Goal: Transaction & Acquisition: Purchase product/service

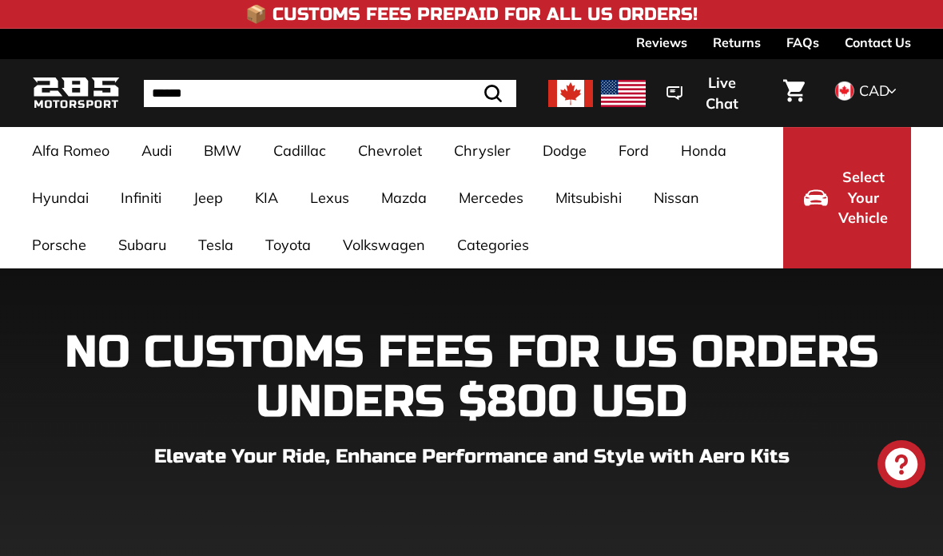
click at [74, 406] on link "4th Gen [2019-]" at bounding box center [100, 417] width 137 height 23
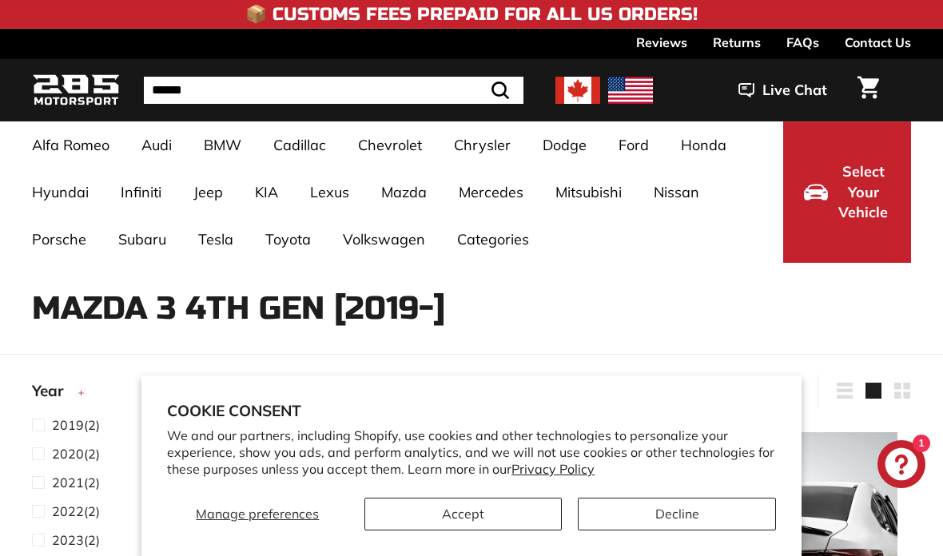
select select "**********"
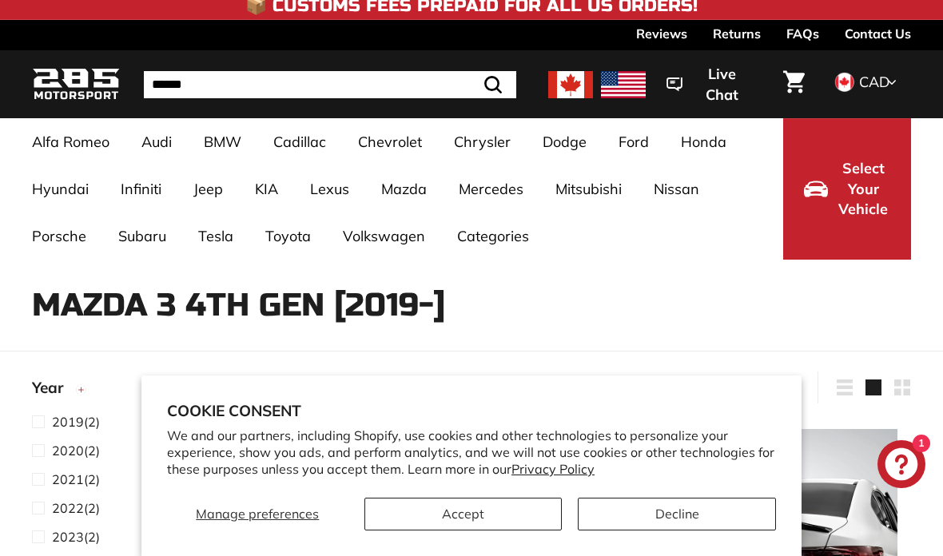
click at [713, 518] on button "Decline" at bounding box center [677, 514] width 198 height 33
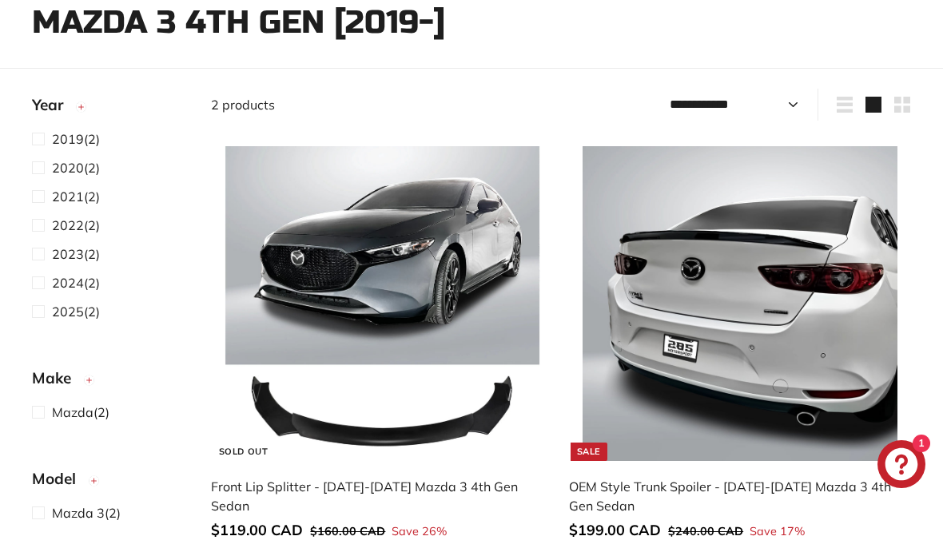
scroll to position [443, 0]
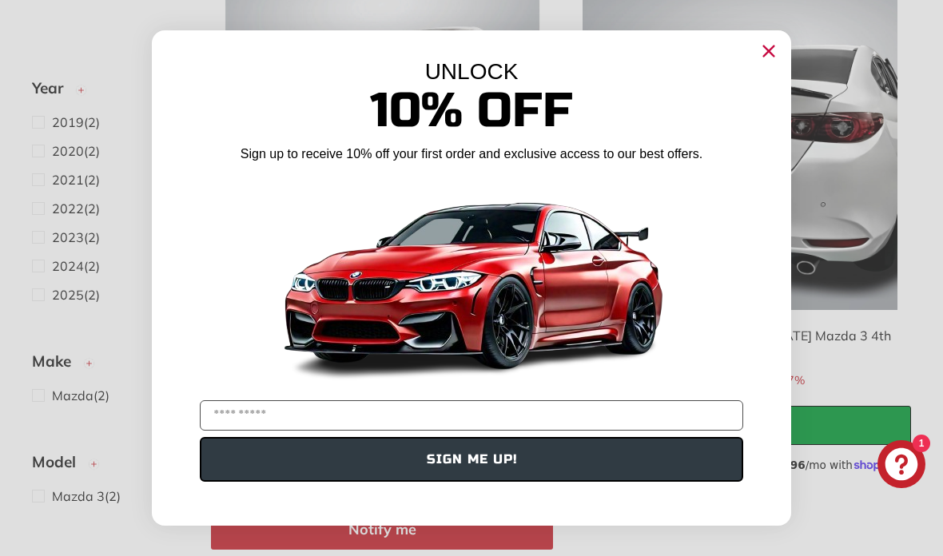
click at [775, 63] on circle "Close dialog" at bounding box center [769, 51] width 24 height 24
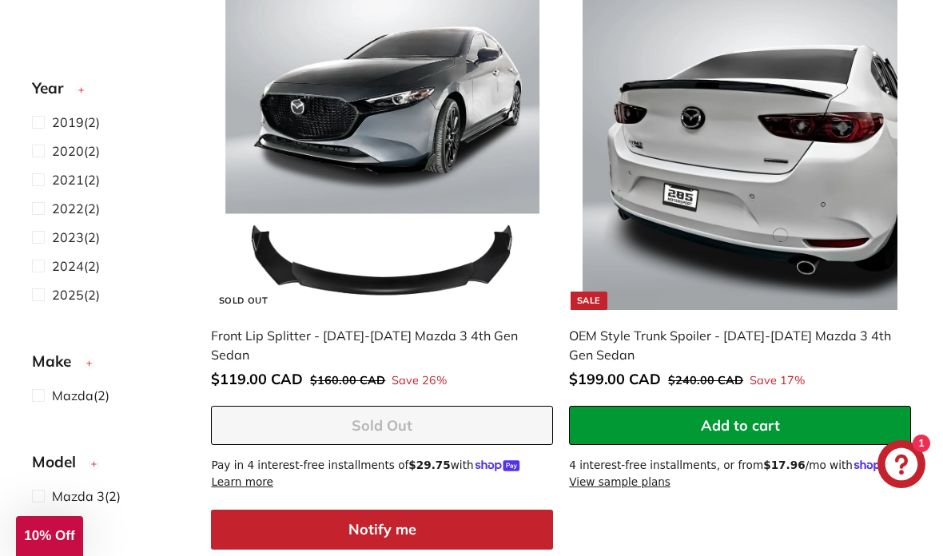
click at [806, 94] on img at bounding box center [739, 152] width 315 height 315
